Goal: Information Seeking & Learning: Learn about a topic

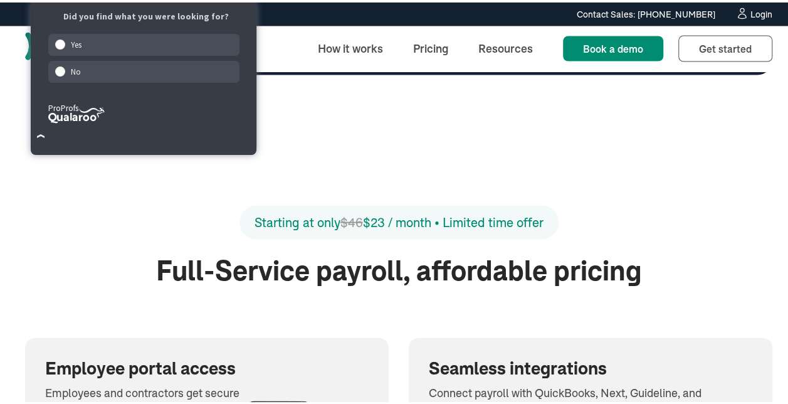
scroll to position [1207, 0]
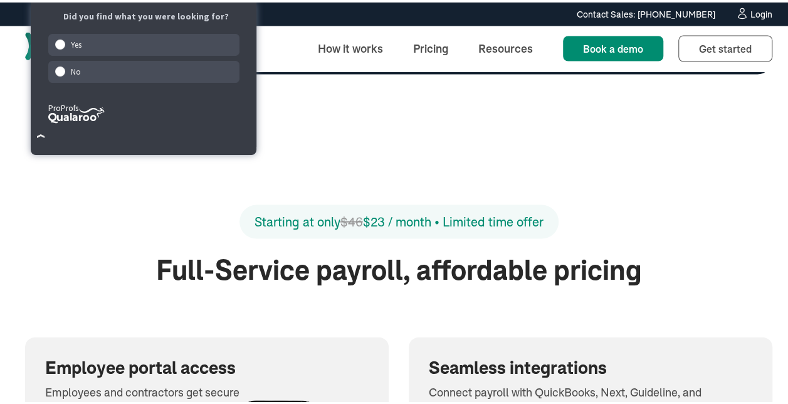
drag, startPoint x: 249, startPoint y: 216, endPoint x: 556, endPoint y: 204, distance: 307.3
click at [556, 204] on div "Starting at only $46 $23 / month • Limited time offer" at bounding box center [398, 226] width 747 height 49
drag, startPoint x: 556, startPoint y: 204, endPoint x: 526, endPoint y: 216, distance: 32.9
copy div "Starting at only $46 $23 / month • Limited time offer"
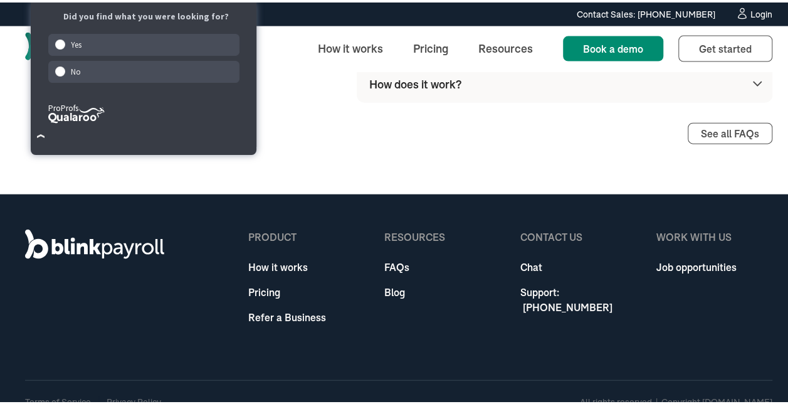
scroll to position [3754, 0]
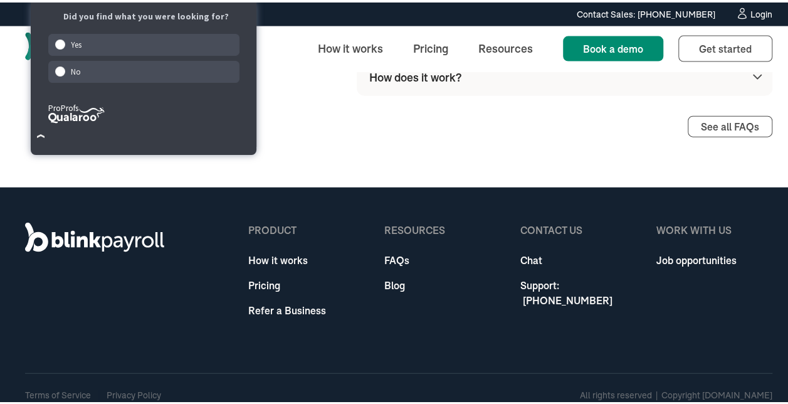
click at [449, 101] on div "How BlinkPayroll works What is BlinkPayroll? BlinkPayroll is an all-in-one payr…" at bounding box center [398, 11] width 747 height 246
click at [422, 50] on link "Pricing" at bounding box center [430, 46] width 55 height 27
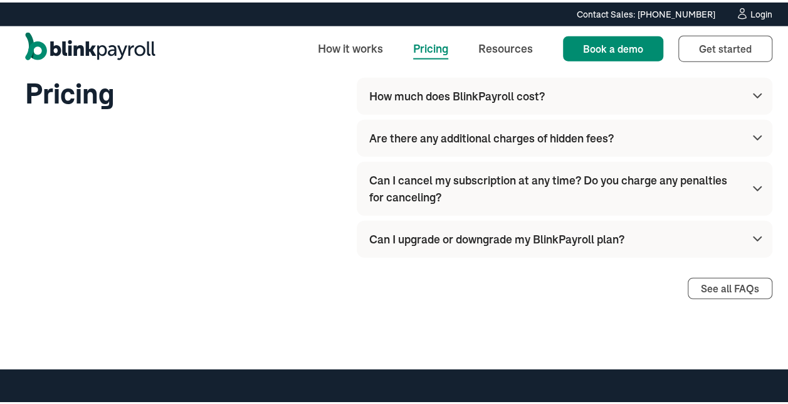
scroll to position [1545, 0]
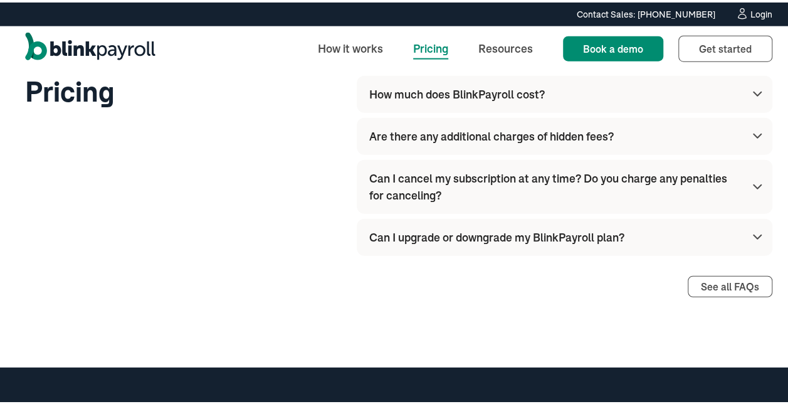
click at [417, 172] on div "Can I cancel my subscription at any time? Do you charge any penalties for cance…" at bounding box center [554, 184] width 370 height 34
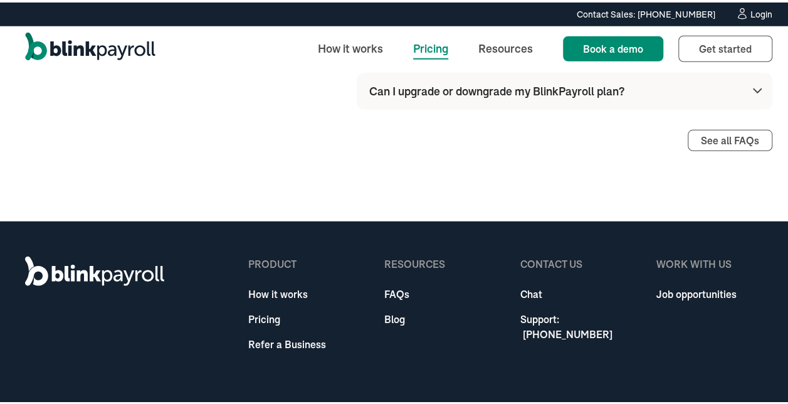
scroll to position [1731, 0]
